Goal: Information Seeking & Learning: Learn about a topic

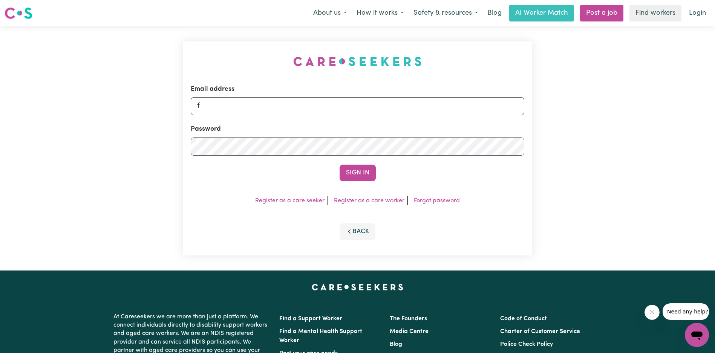
type input "[EMAIL_ADDRESS][DOMAIN_NAME]"
click at [360, 172] on button "Sign In" at bounding box center [358, 173] width 36 height 17
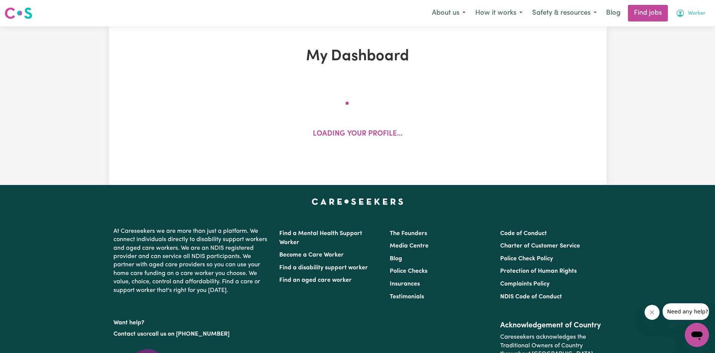
click at [691, 14] on span "Worker" at bounding box center [697, 13] width 18 height 8
click at [687, 25] on link "My Account" at bounding box center [681, 29] width 60 height 14
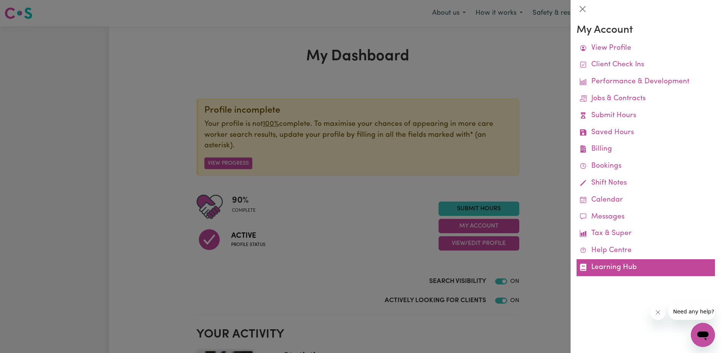
click at [625, 262] on link "Learning Hub" at bounding box center [645, 267] width 138 height 17
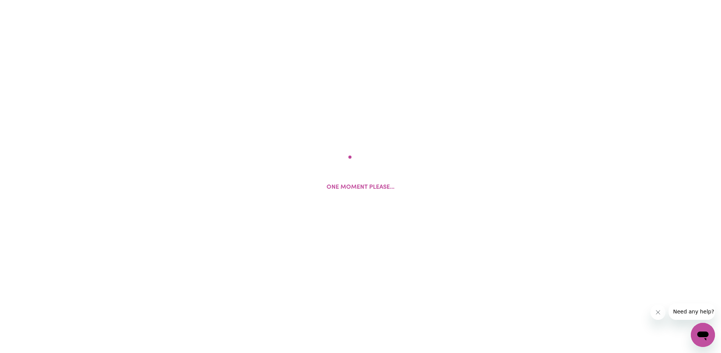
click at [662, 314] on button "Close message from company" at bounding box center [657, 312] width 15 height 15
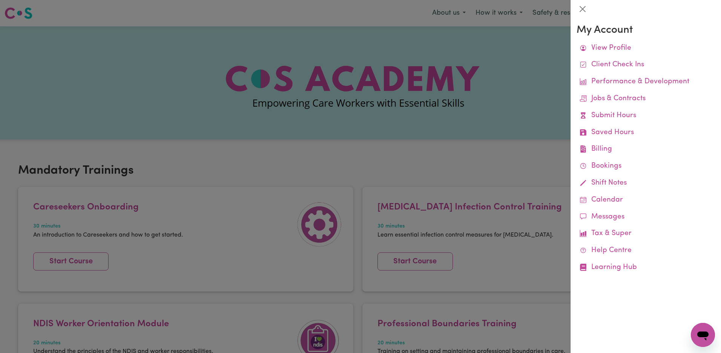
click at [403, 133] on div at bounding box center [360, 176] width 721 height 353
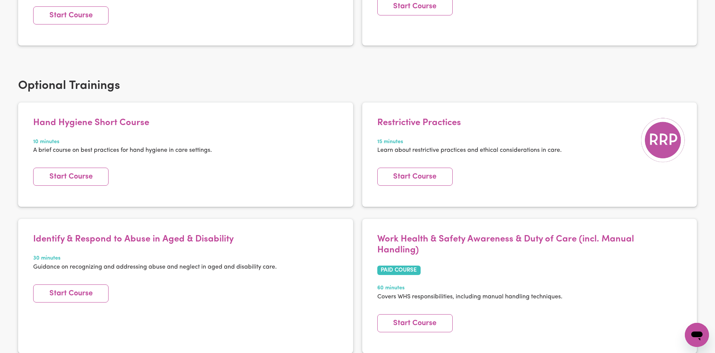
scroll to position [945, 0]
